Goal: Communication & Community: Answer question/provide support

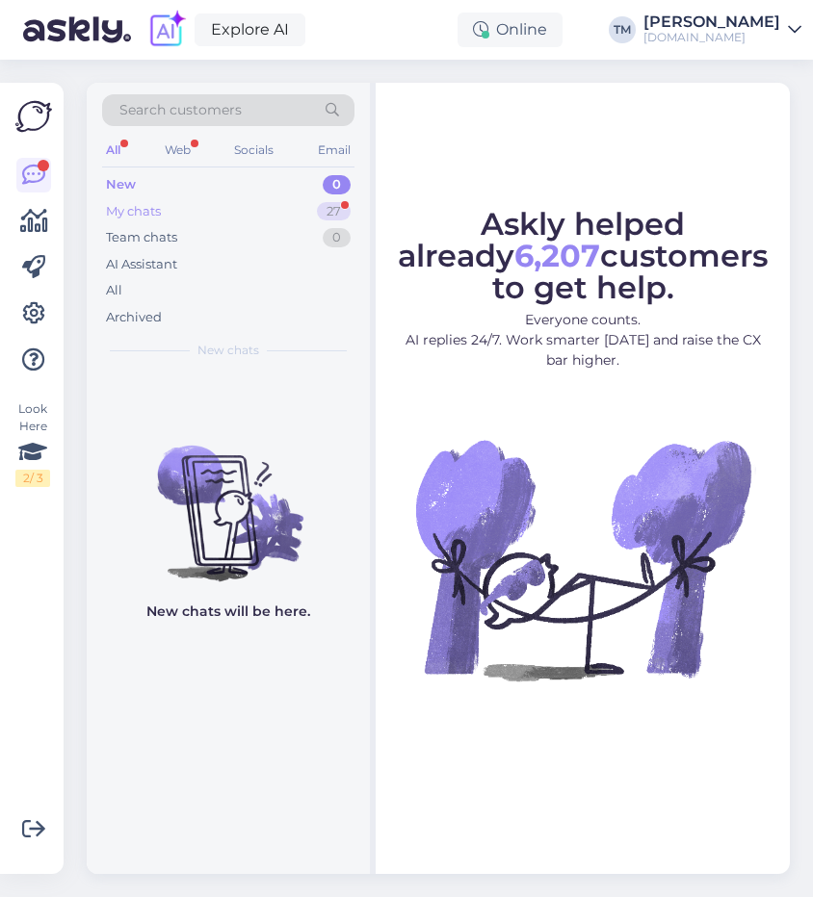
click at [168, 207] on div "My chats 27" at bounding box center [228, 211] width 252 height 27
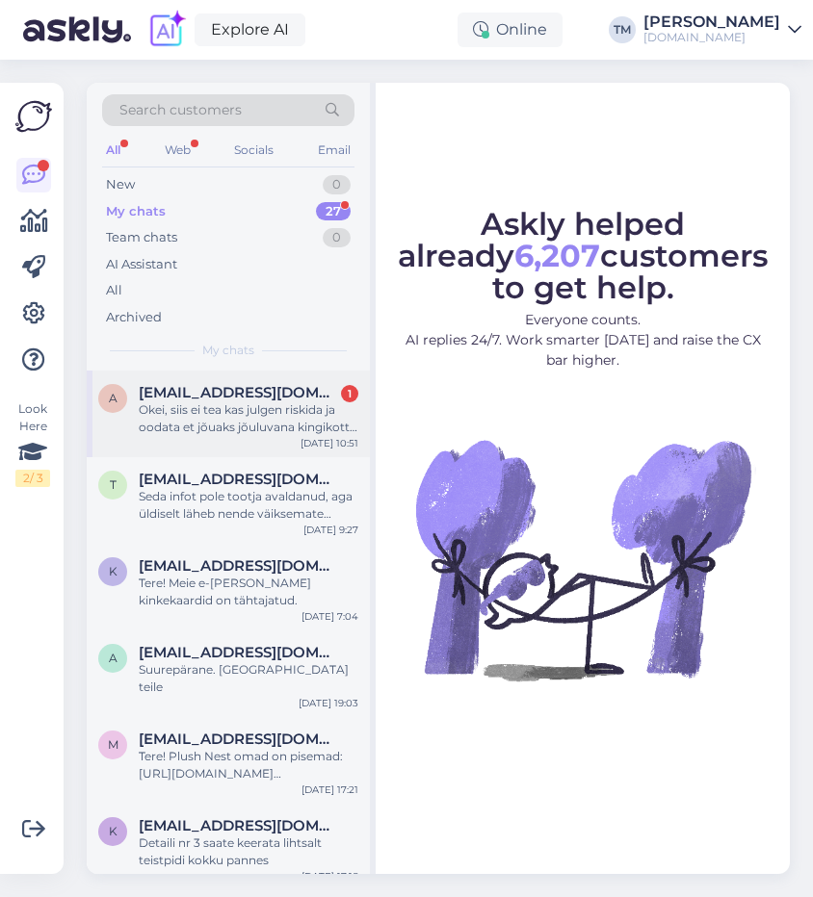
click at [192, 436] on div "a [EMAIL_ADDRESS][DOMAIN_NAME] 1 Okei, siis ei tea kas julgen riskida ja oodata…" at bounding box center [228, 414] width 283 height 87
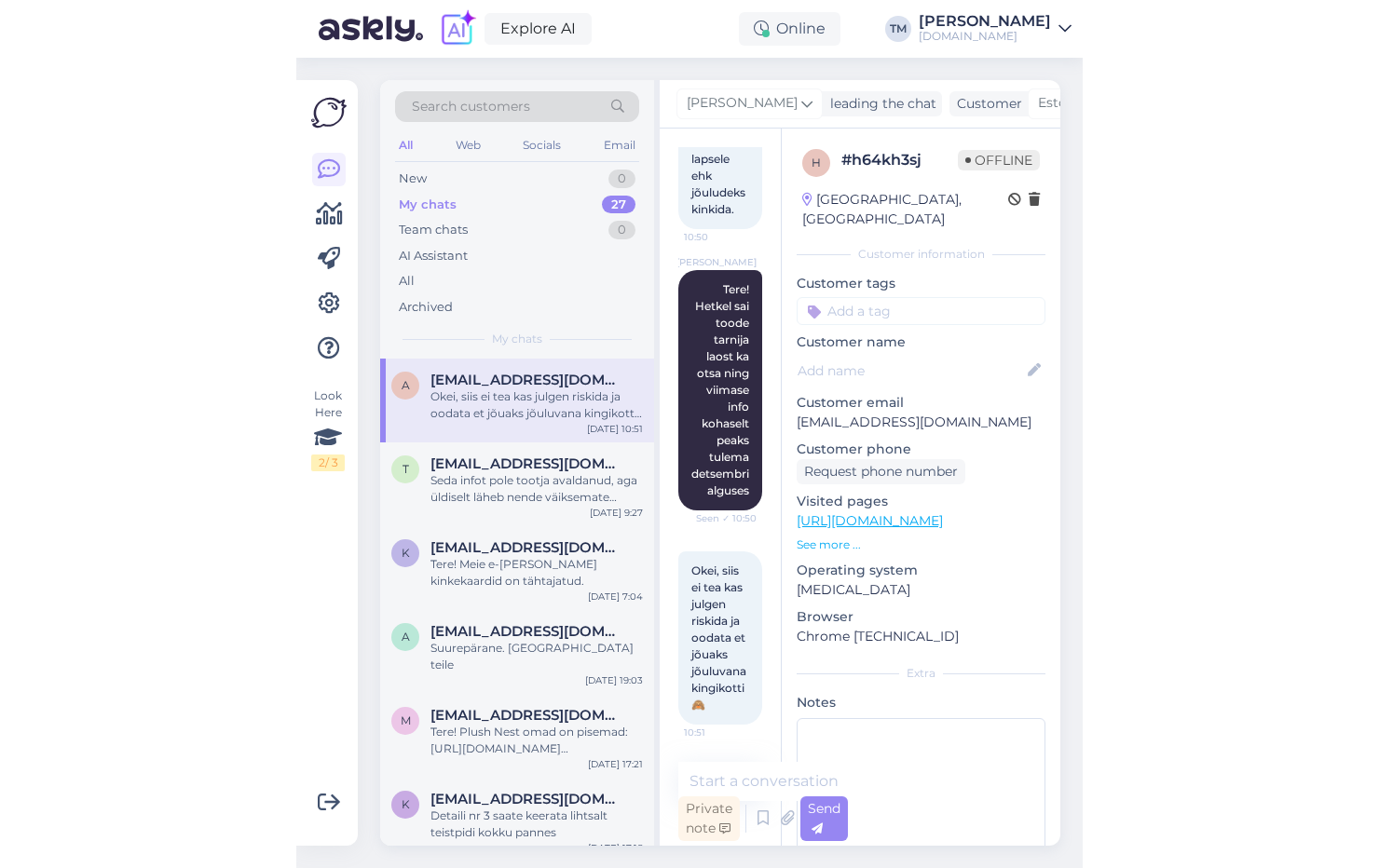
scroll to position [28, 0]
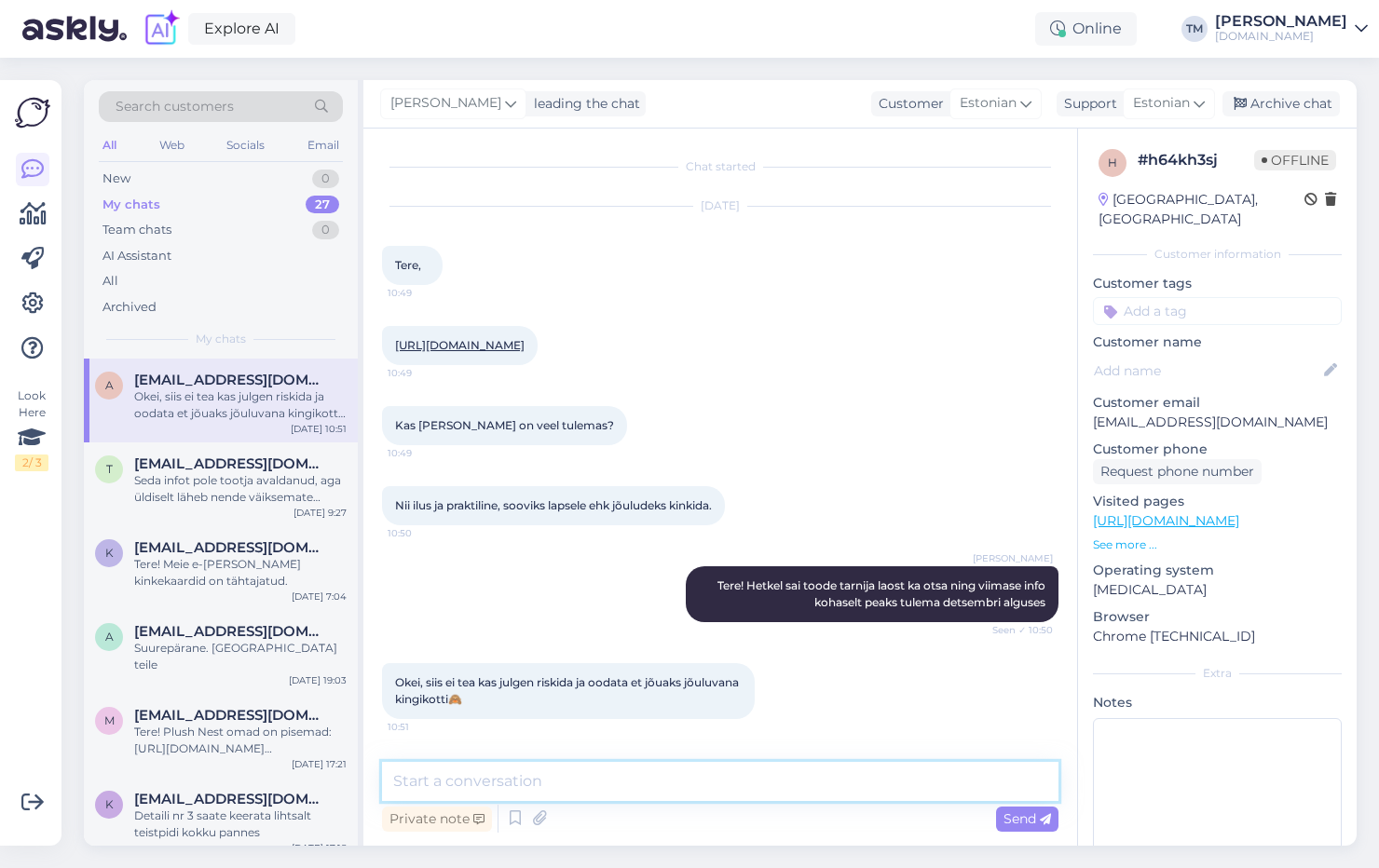
click at [456, 792] on textarea at bounding box center [720, 782] width 676 height 39
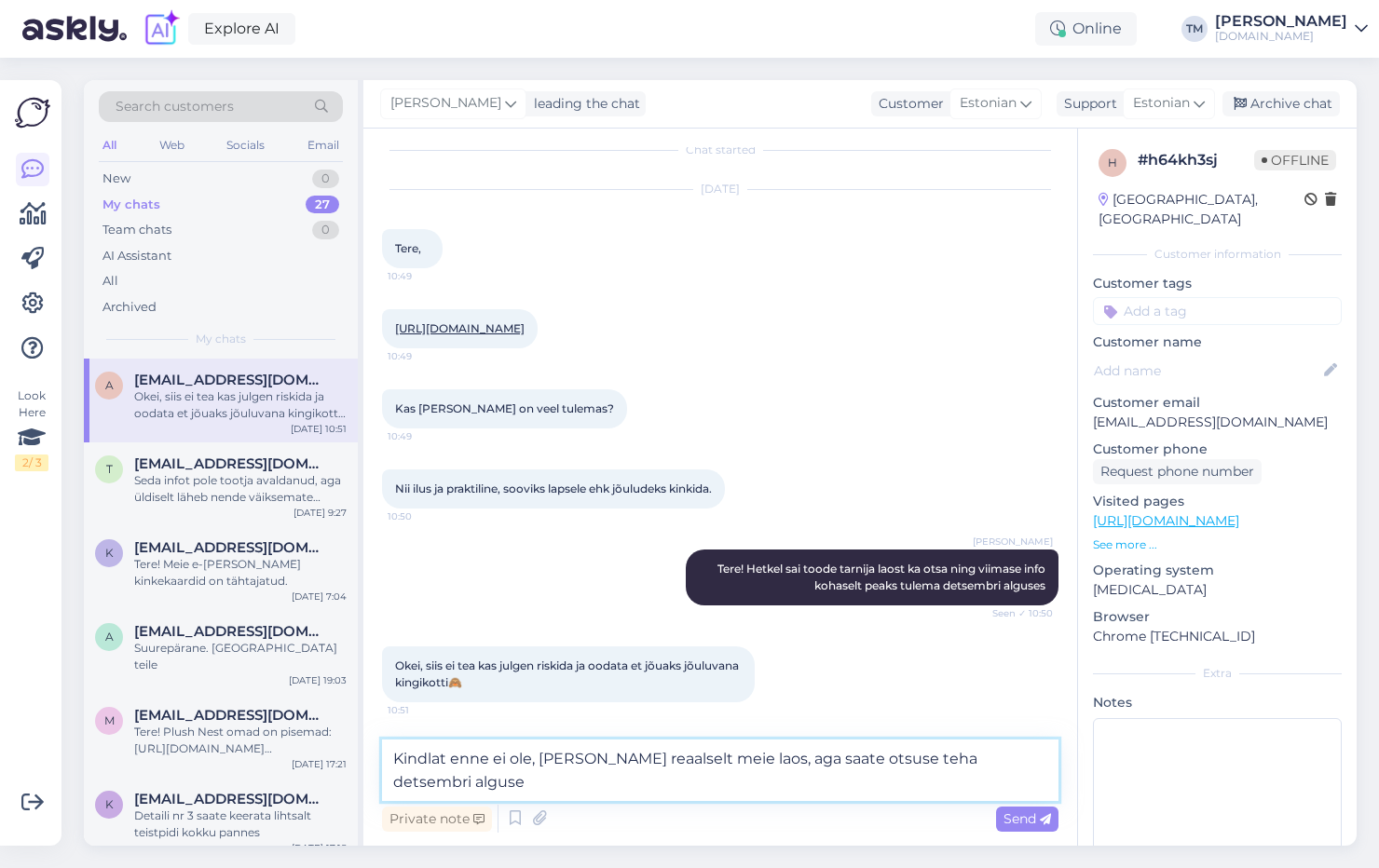
scroll to position [50, 0]
type textarea "Kindlat enne ei ole, [PERSON_NAME] reaalselt meie [GEOGRAPHIC_DATA], aga saate …"
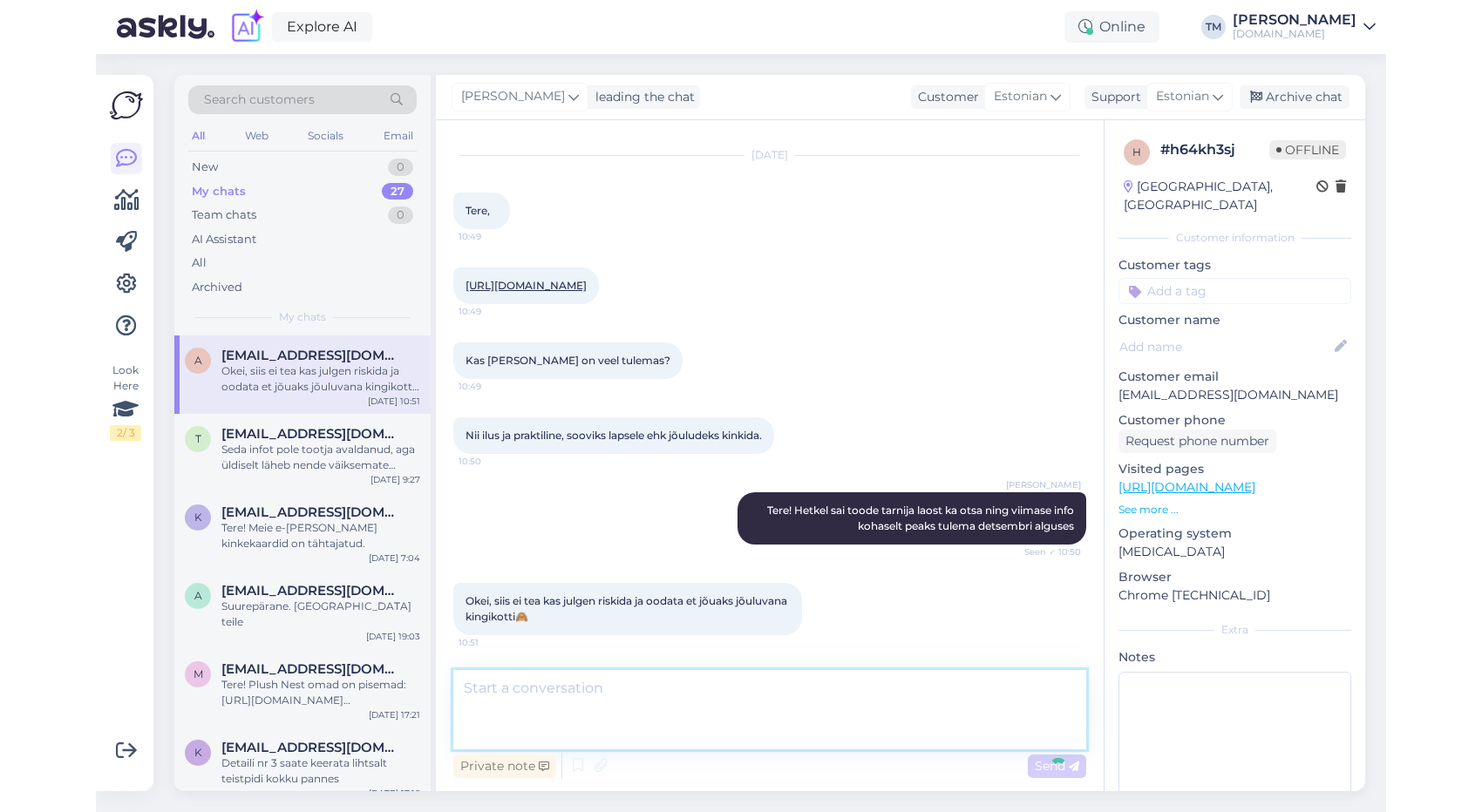
scroll to position [132, 0]
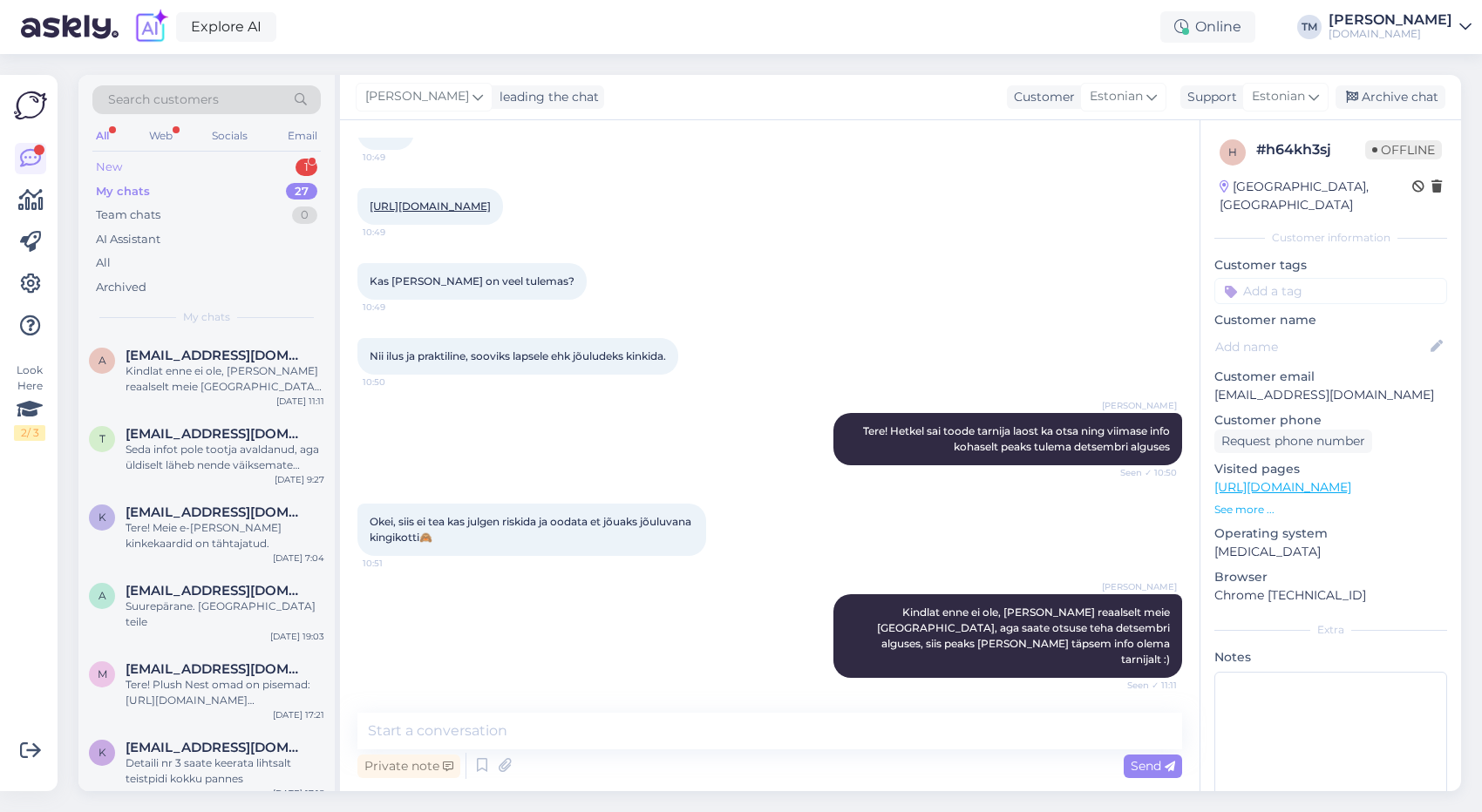
click at [145, 160] on div "New 1" at bounding box center [206, 167] width 228 height 24
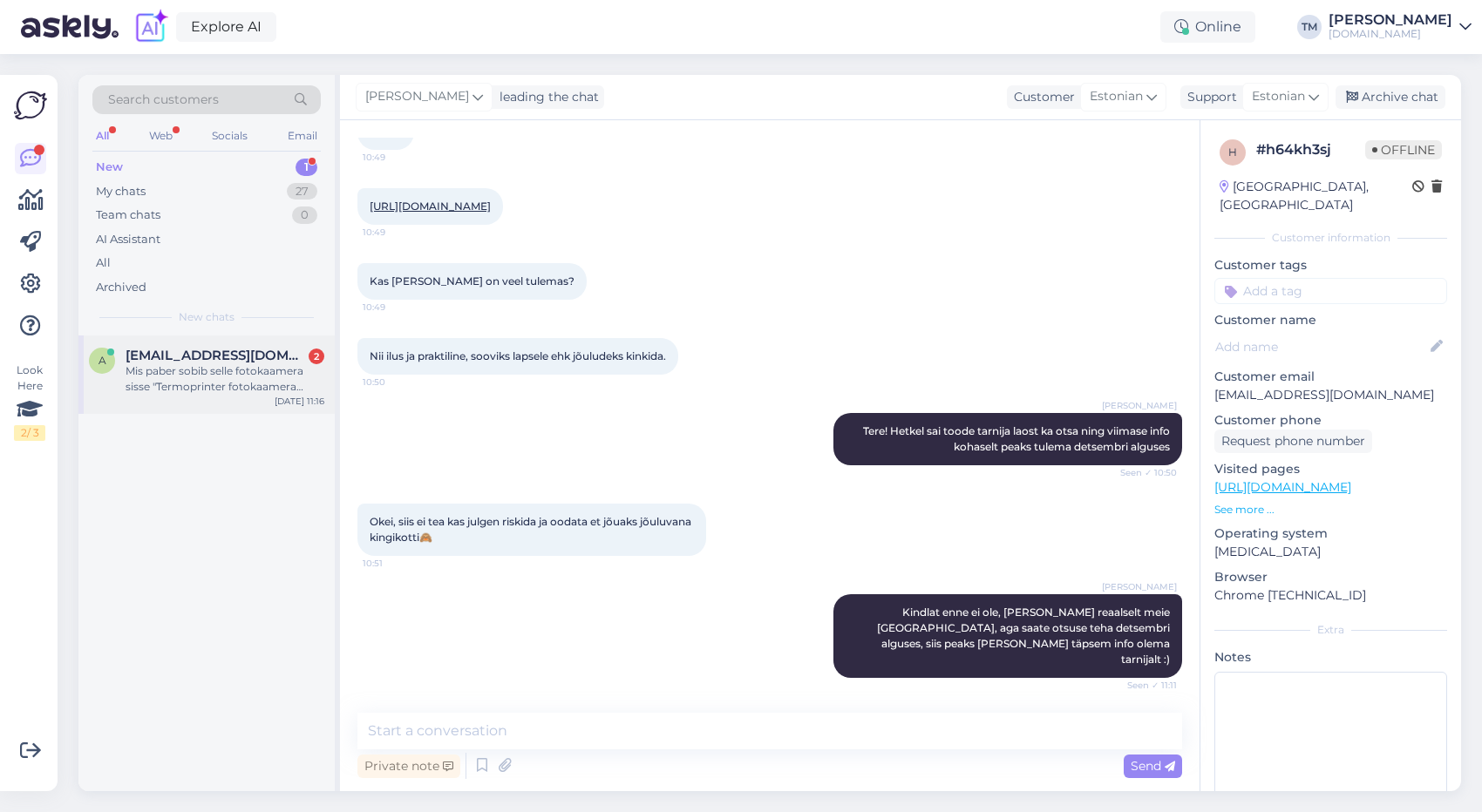
click at [232, 369] on div "Mis paber sobib selle fotokaamera sisse "Termoprinter fotokaamera Panda + 3 pab…" at bounding box center [225, 378] width 199 height 32
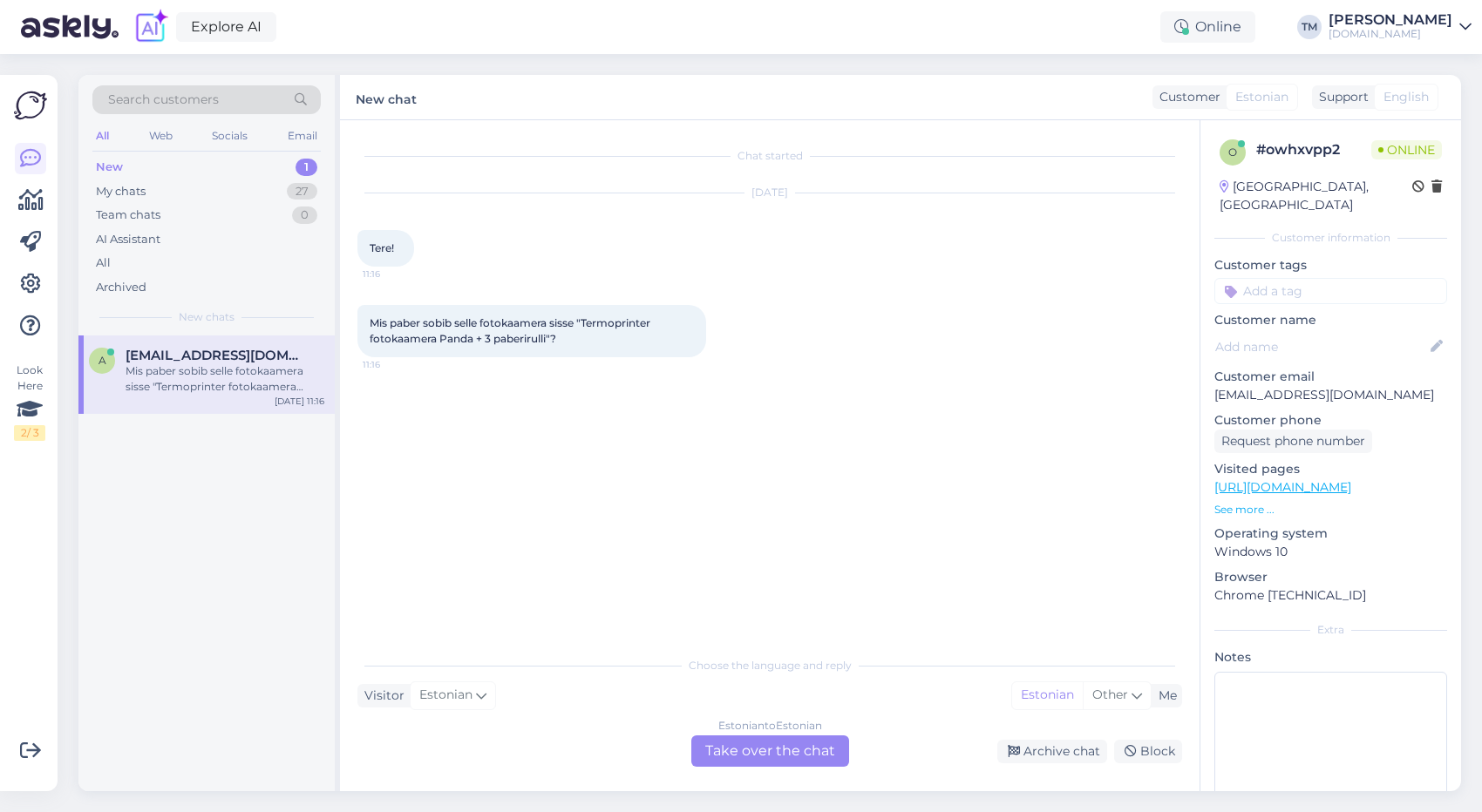
click at [1351, 480] on link "[URL][DOMAIN_NAME]" at bounding box center [1282, 487] width 137 height 15
click at [0, 0] on div "Explore AI Online TM Triinu Murumäe [DOMAIN_NAME] Look Here 2 / 3 Get more Your…" at bounding box center [741, 406] width 1482 height 812
click at [765, 748] on div "Estonian to Estonian Take over the chat" at bounding box center [770, 751] width 158 height 32
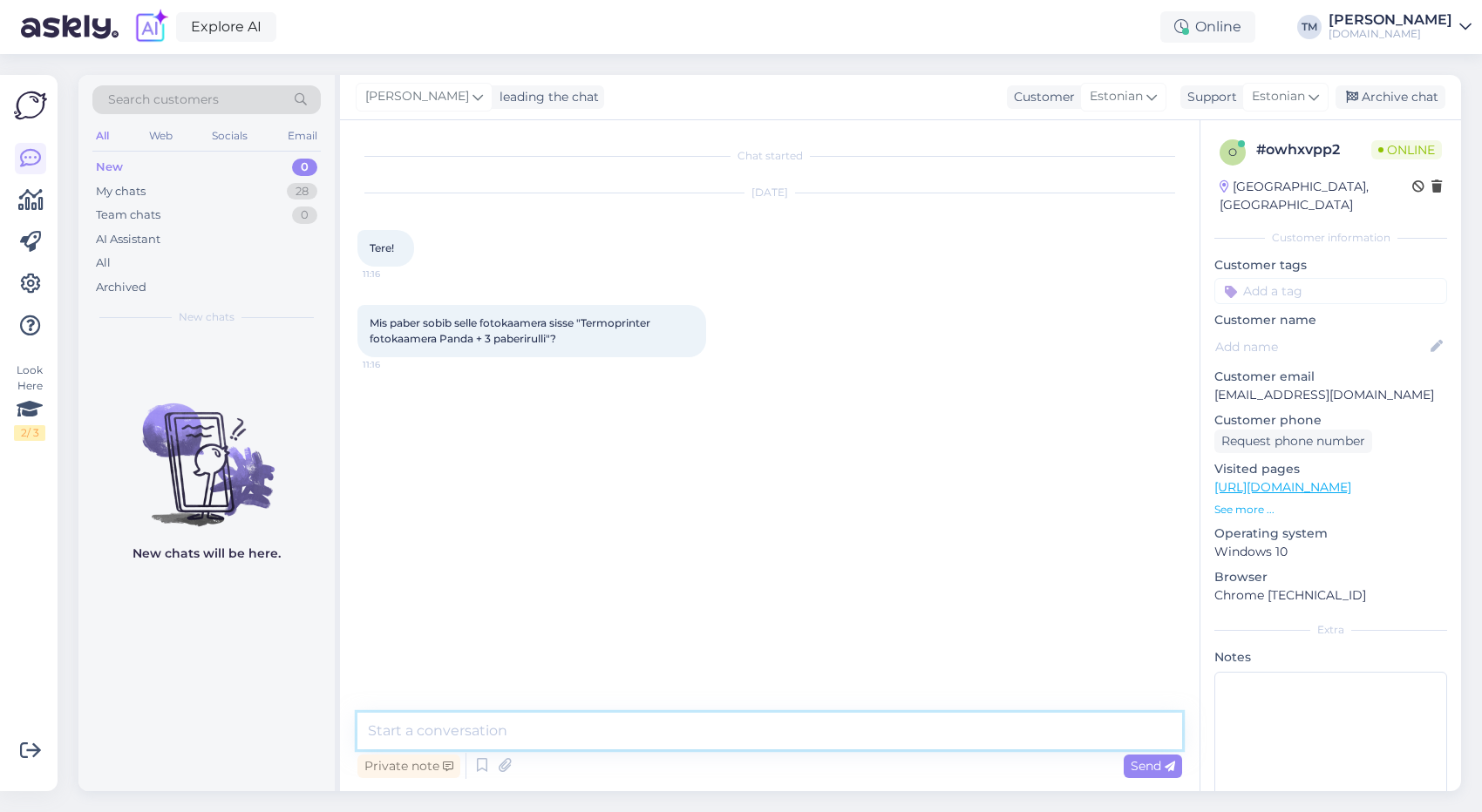
click at [540, 737] on textarea at bounding box center [770, 731] width 825 height 36
type textarea "Tere! Need [PERSON_NAME] rullid, mis on veidi allpoolt Sobivad tooted"
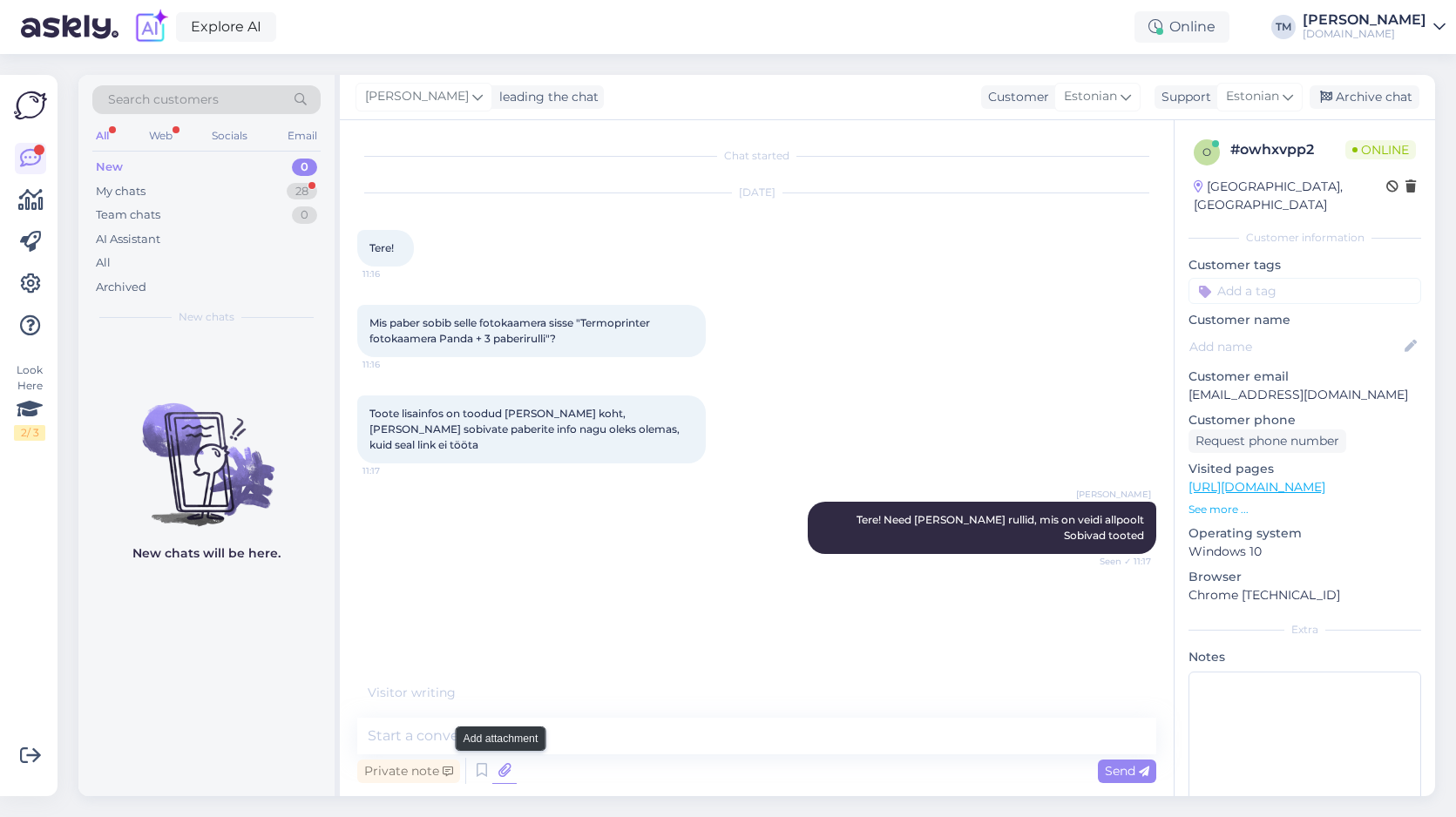
click at [503, 770] on icon at bounding box center [504, 771] width 24 height 26
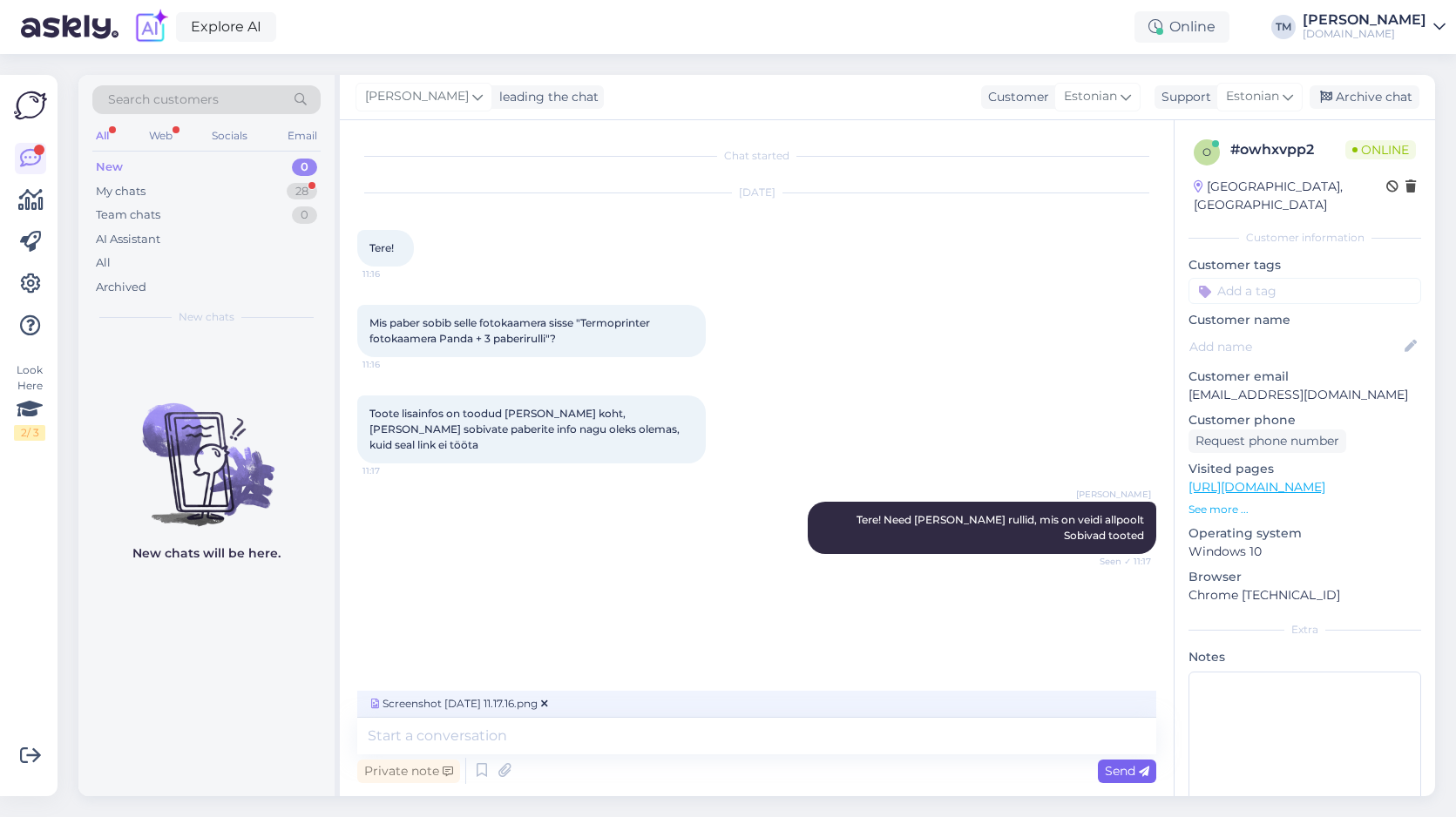
click at [1137, 770] on span "Send" at bounding box center [1127, 770] width 44 height 15
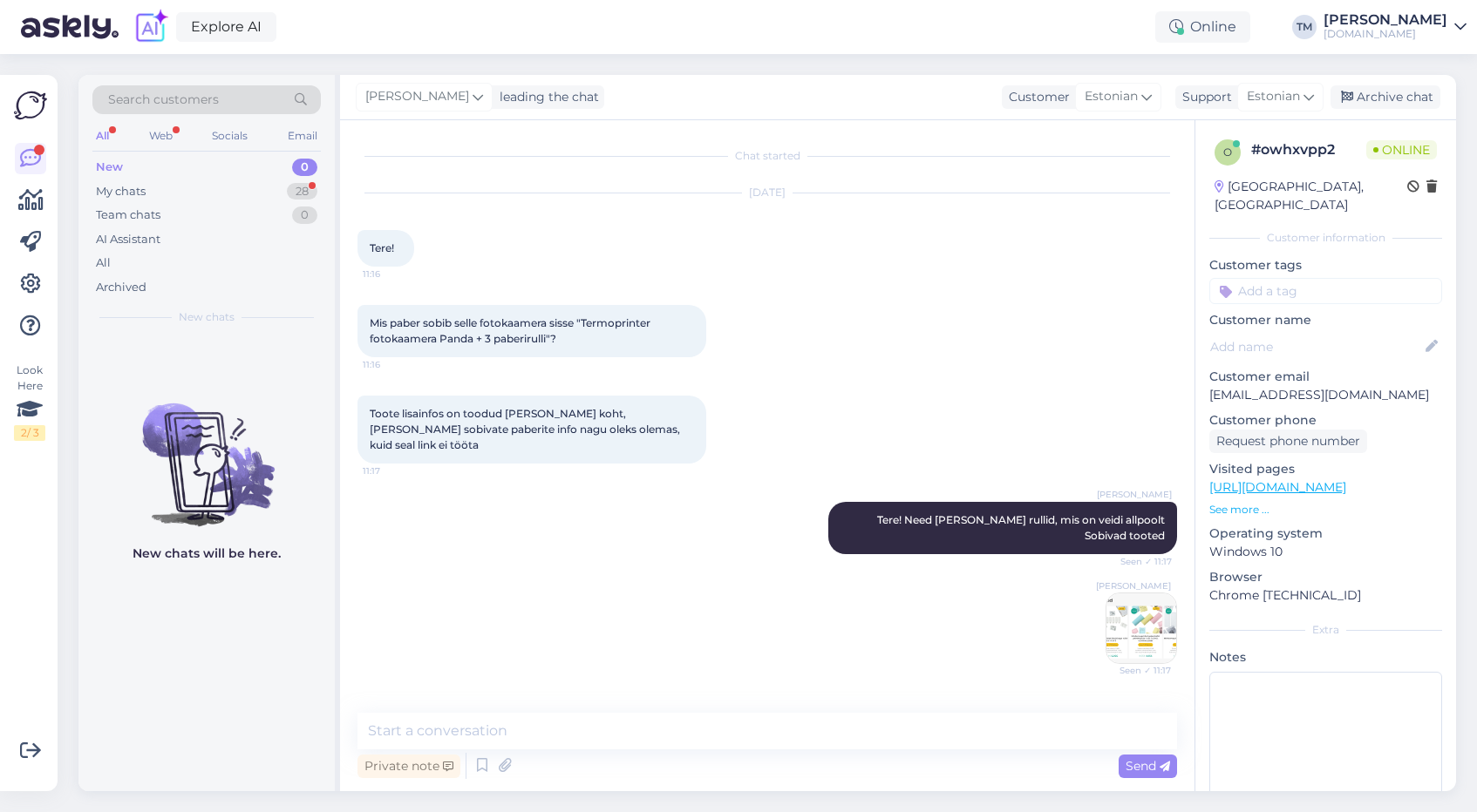
scroll to position [196, 0]
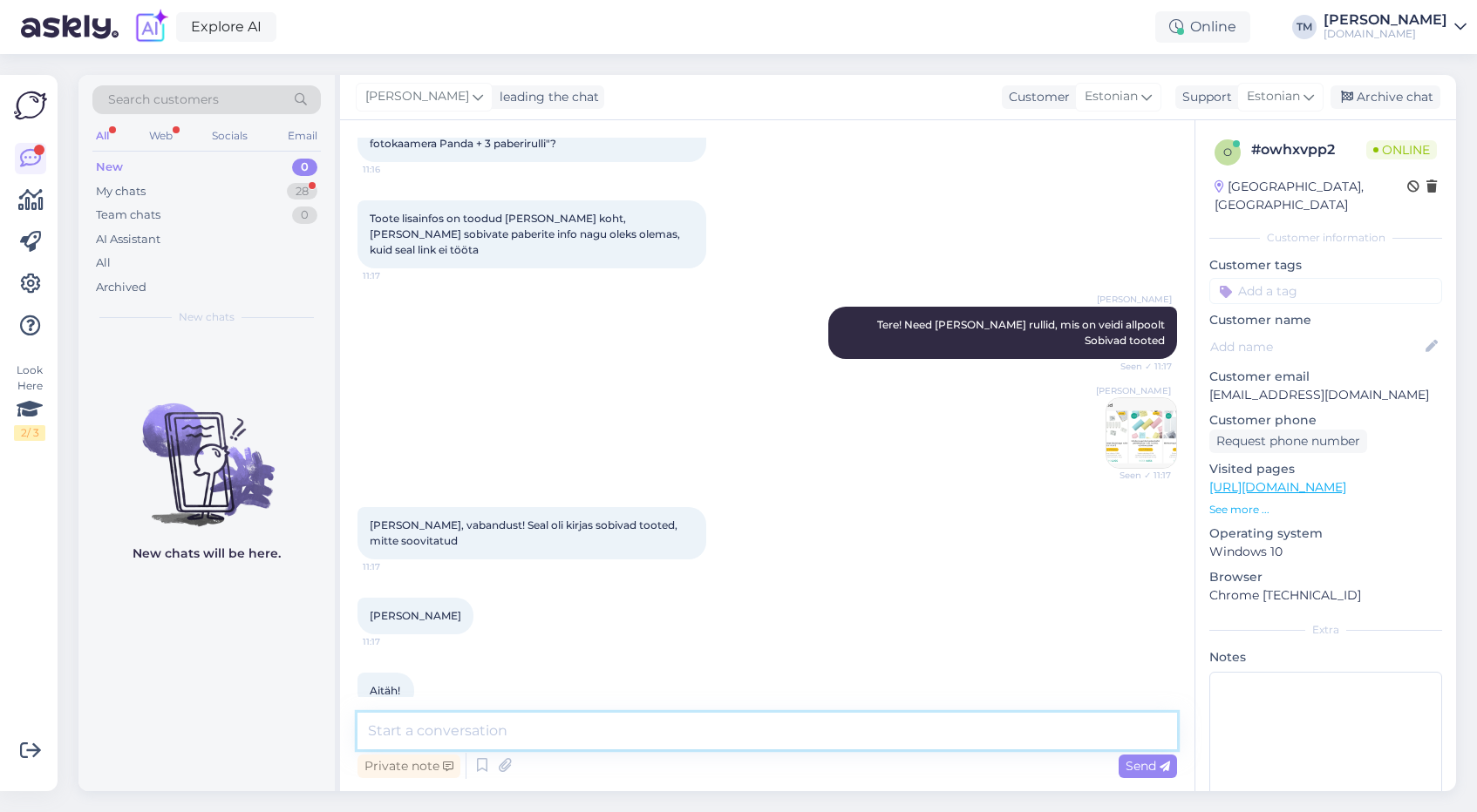
click at [461, 728] on textarea at bounding box center [767, 731] width 820 height 36
type textarea "Palun :)"
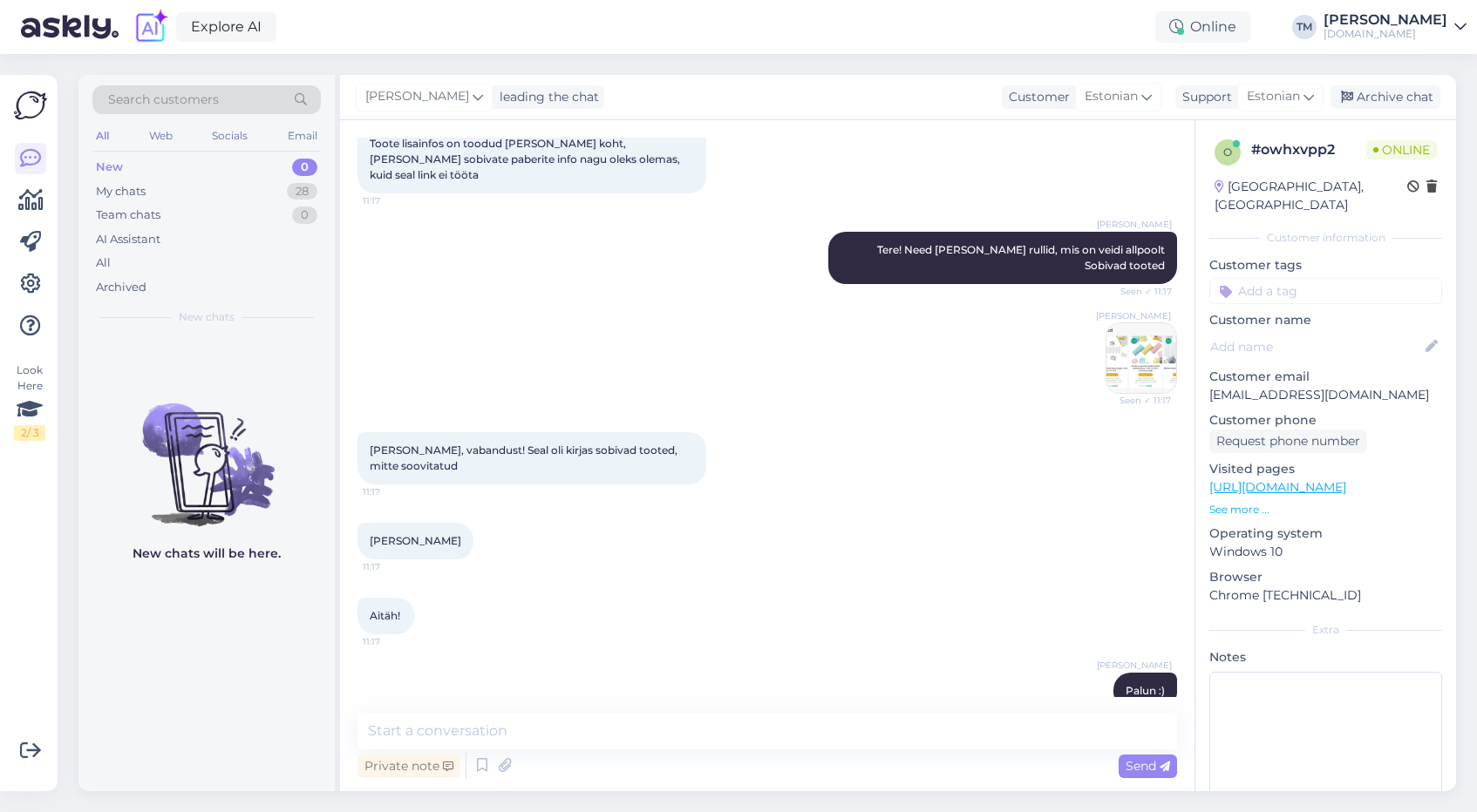
click at [1113, 324] on img at bounding box center [1141, 358] width 70 height 70
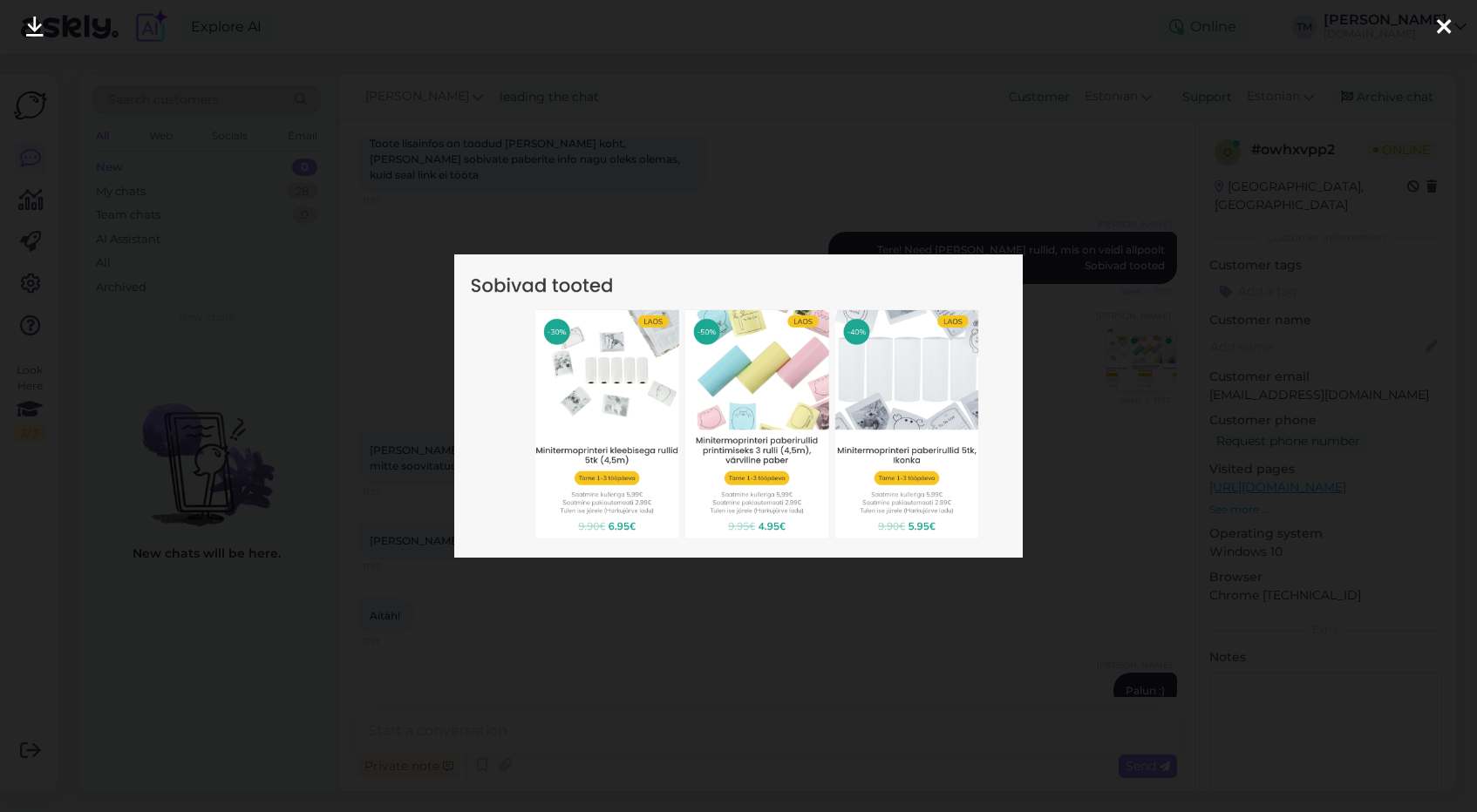
click at [811, 605] on div at bounding box center [738, 406] width 1477 height 812
